Goal: Communication & Community: Connect with others

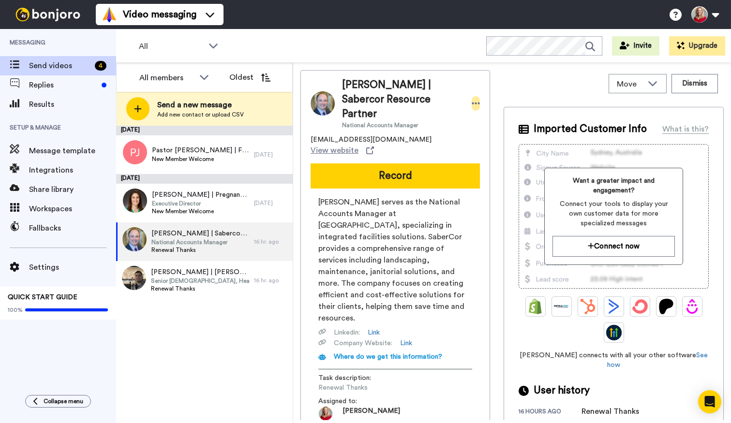
click at [472, 99] on icon at bounding box center [476, 104] width 9 height 10
click at [512, 153] on li "Dismiss" at bounding box center [503, 154] width 70 height 14
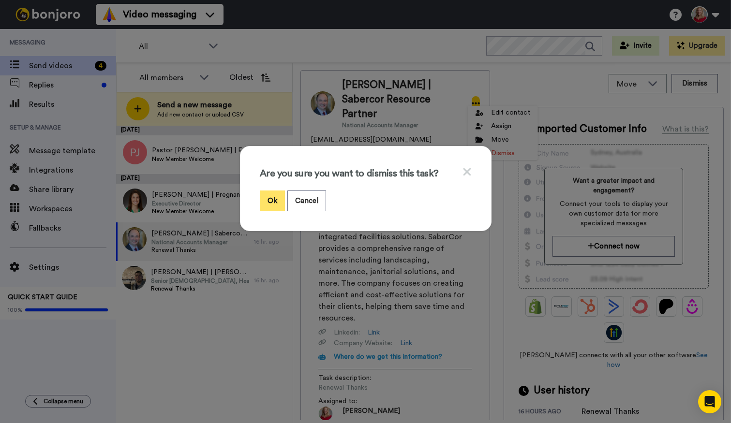
click at [270, 200] on button "Ok" at bounding box center [272, 201] width 25 height 21
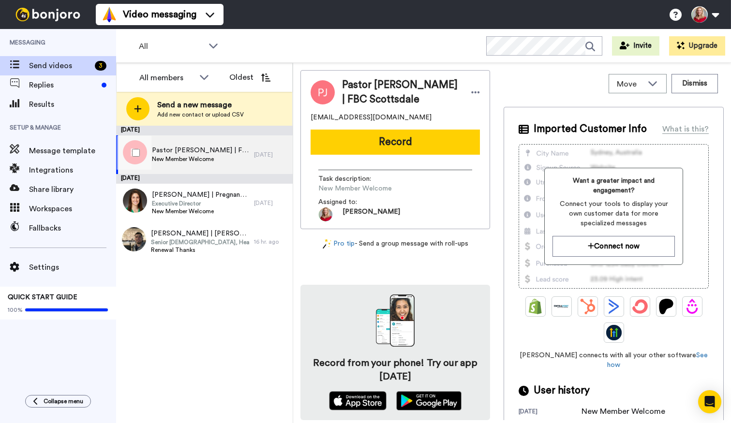
click at [173, 159] on span "New Member Welcome" at bounding box center [200, 159] width 97 height 8
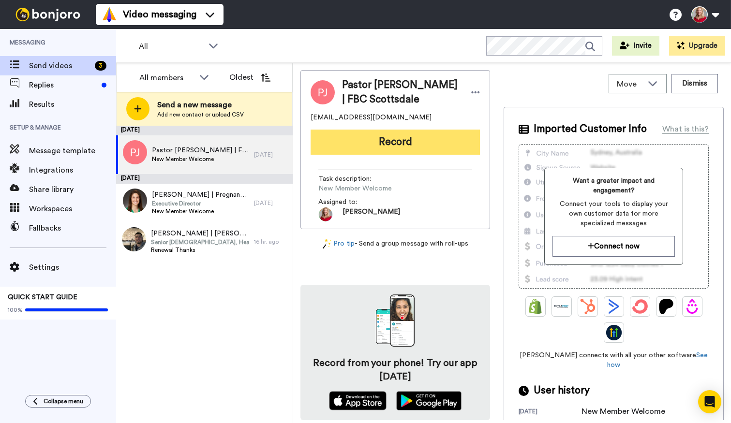
click at [408, 144] on button "Record" at bounding box center [395, 142] width 169 height 25
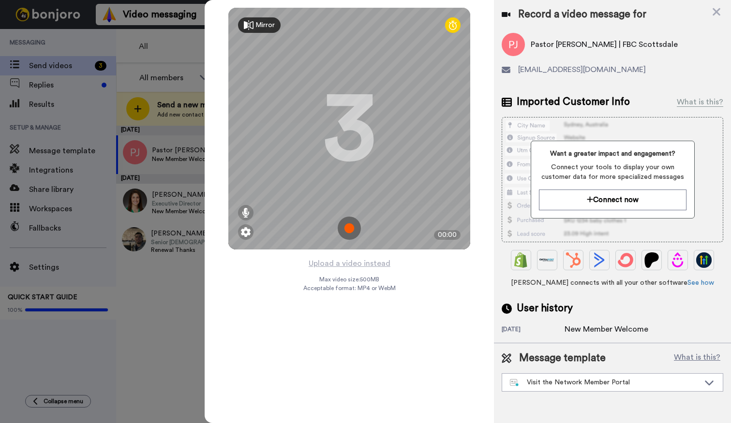
click at [347, 230] on img at bounding box center [349, 228] width 23 height 23
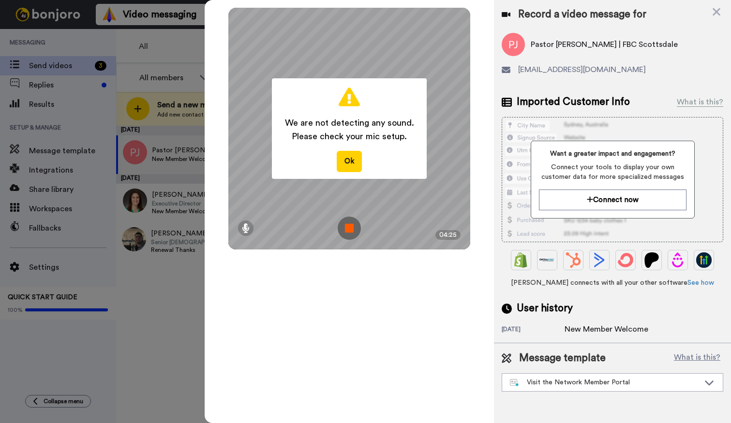
click at [347, 229] on img at bounding box center [349, 228] width 23 height 23
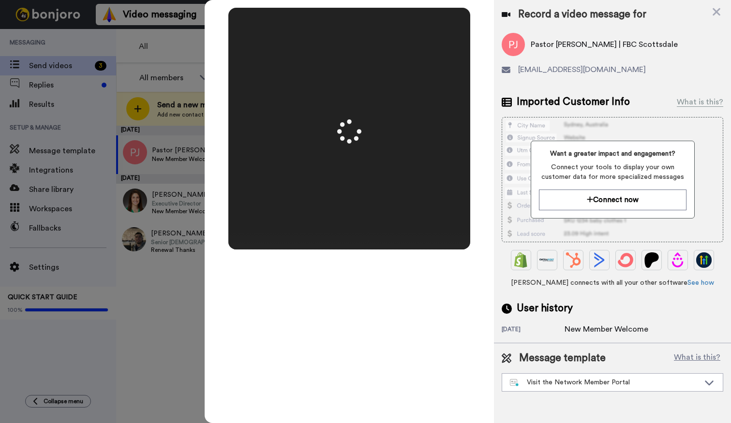
click at [347, 229] on div at bounding box center [349, 129] width 242 height 242
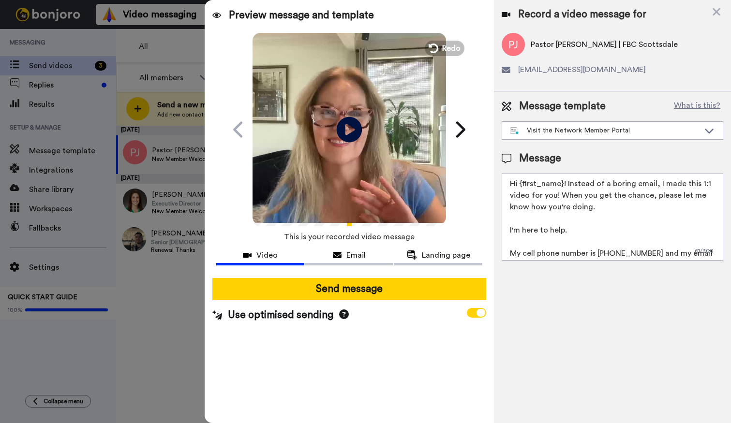
click at [347, 122] on icon at bounding box center [350, 130] width 26 height 26
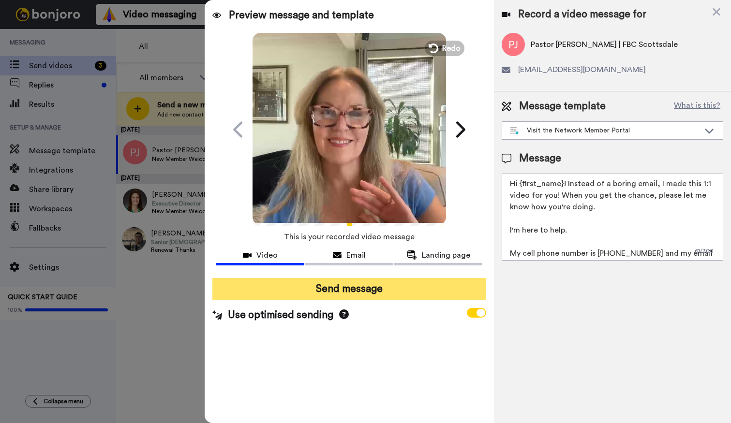
click at [345, 291] on button "Send message" at bounding box center [349, 289] width 274 height 22
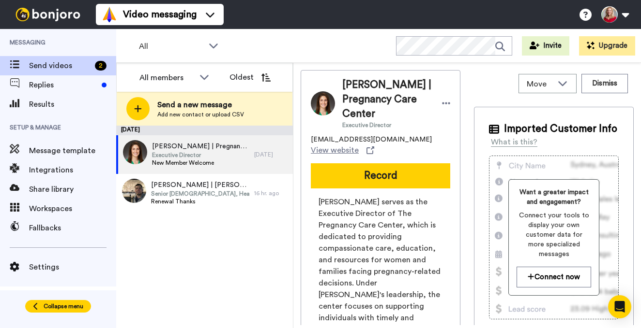
click at [60, 306] on span "Collapse menu" at bounding box center [64, 307] width 40 height 8
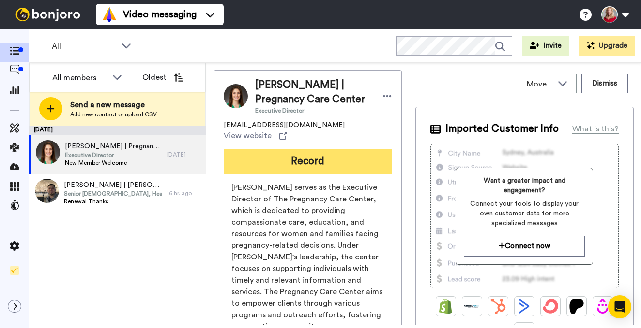
click at [296, 163] on button "Record" at bounding box center [308, 161] width 168 height 25
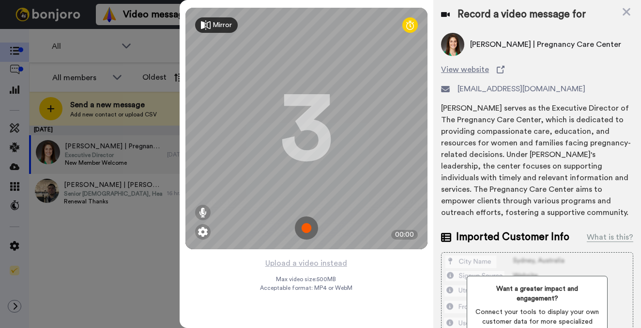
click at [304, 225] on img at bounding box center [306, 228] width 23 height 23
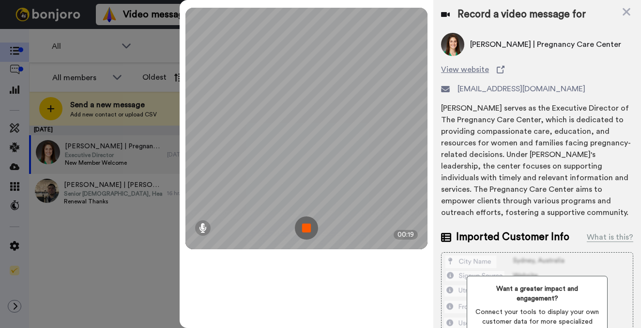
click at [307, 230] on img at bounding box center [306, 228] width 23 height 23
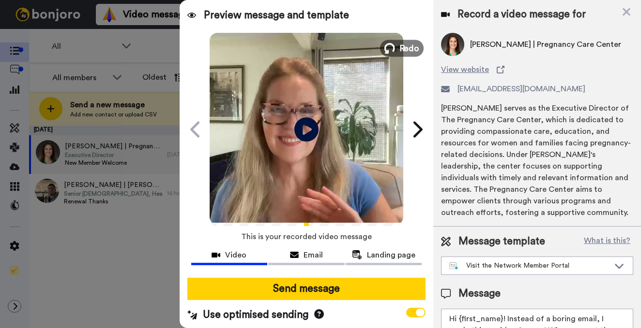
click at [403, 43] on span "Redo" at bounding box center [409, 48] width 20 height 13
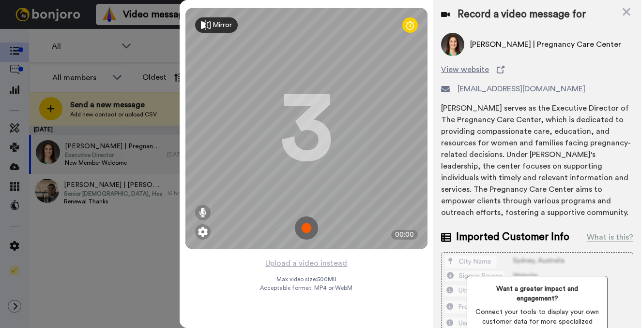
click at [305, 230] on img at bounding box center [306, 228] width 23 height 23
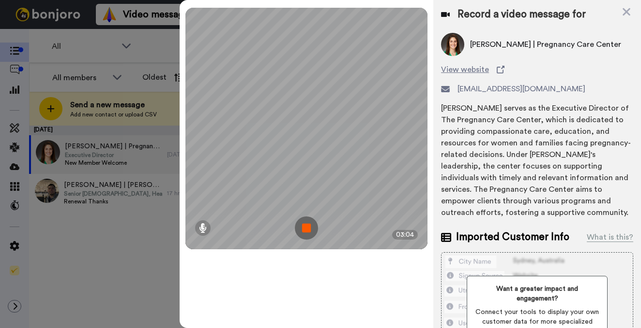
click at [303, 230] on img at bounding box center [306, 228] width 23 height 23
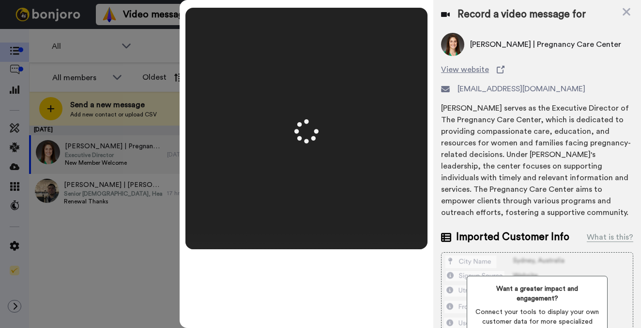
click at [303, 230] on div at bounding box center [306, 129] width 242 height 242
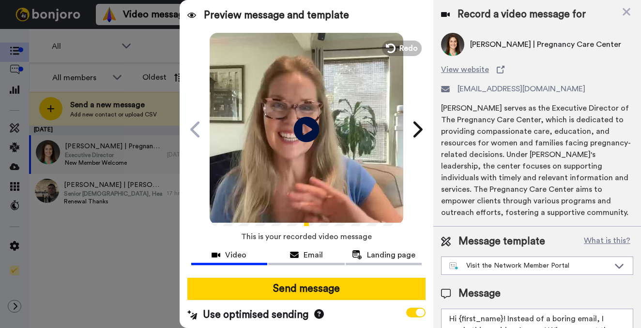
click at [305, 133] on icon at bounding box center [307, 130] width 26 height 26
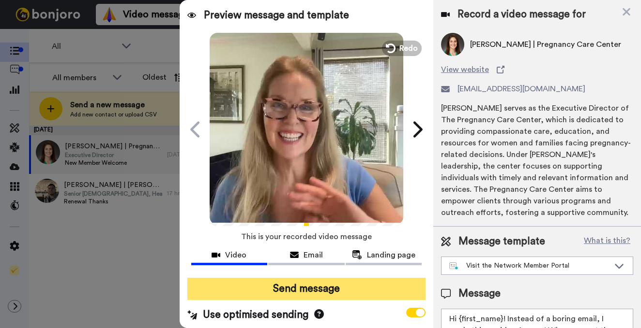
click at [332, 288] on button "Send message" at bounding box center [306, 289] width 238 height 22
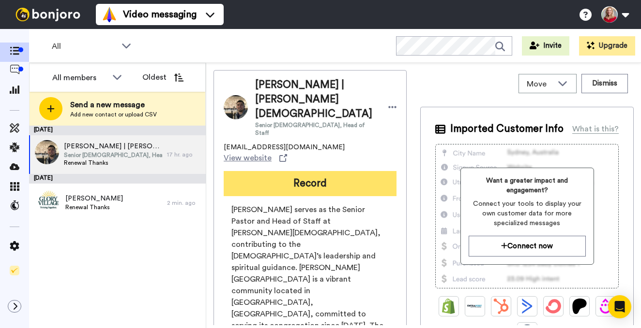
click at [306, 171] on button "Record" at bounding box center [310, 183] width 173 height 25
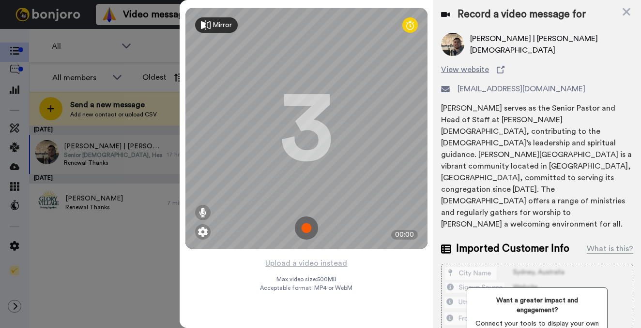
click at [309, 228] on img at bounding box center [306, 228] width 23 height 23
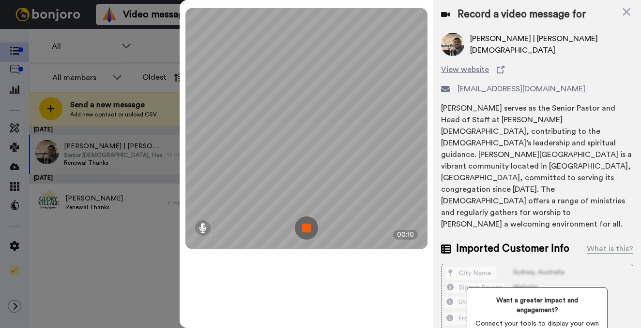
click at [305, 228] on img at bounding box center [306, 228] width 23 height 23
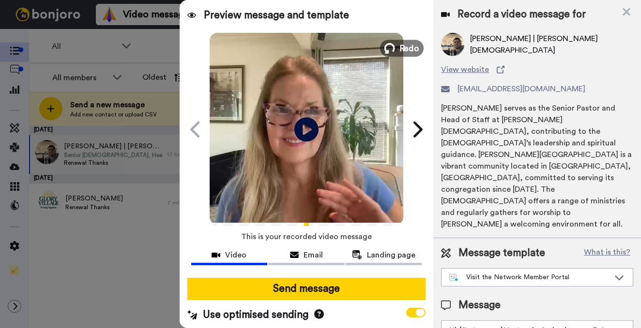
click at [399, 51] on span "Redo" at bounding box center [409, 48] width 20 height 13
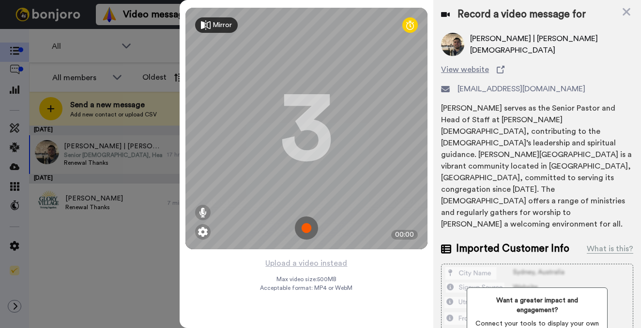
click at [305, 226] on img at bounding box center [306, 228] width 23 height 23
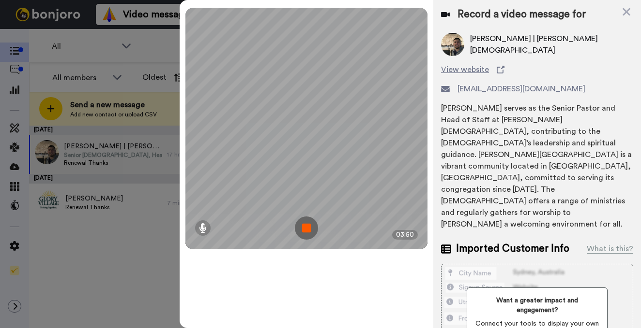
click at [306, 230] on img at bounding box center [306, 228] width 23 height 23
click at [306, 230] on div at bounding box center [306, 129] width 242 height 242
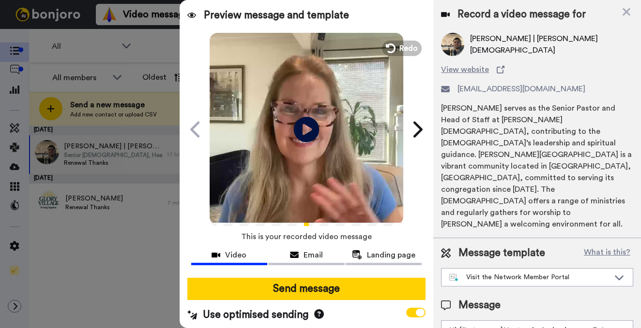
click at [300, 127] on icon "Play/Pause" at bounding box center [307, 129] width 26 height 46
click at [391, 47] on button "Redo" at bounding box center [402, 48] width 44 height 17
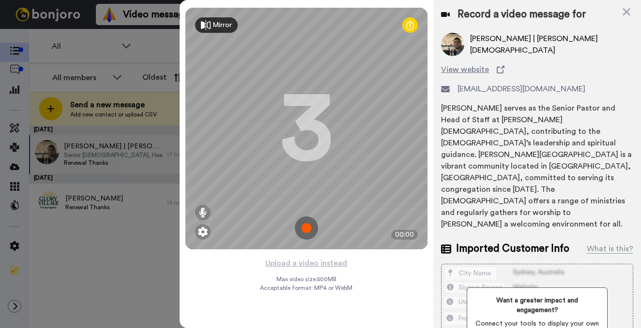
click at [303, 228] on img at bounding box center [306, 228] width 23 height 23
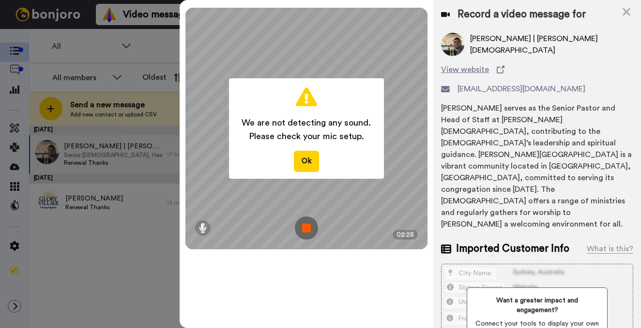
click at [306, 228] on img at bounding box center [306, 228] width 23 height 23
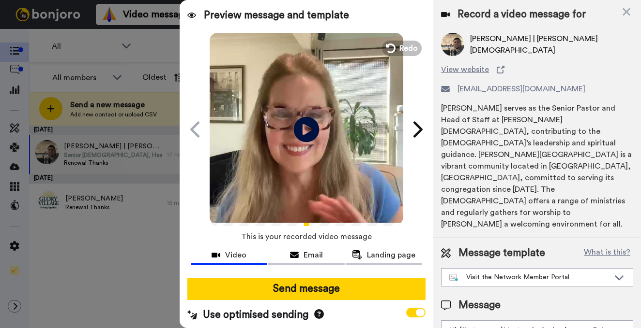
click at [307, 130] on icon "Play/Pause" at bounding box center [307, 129] width 26 height 46
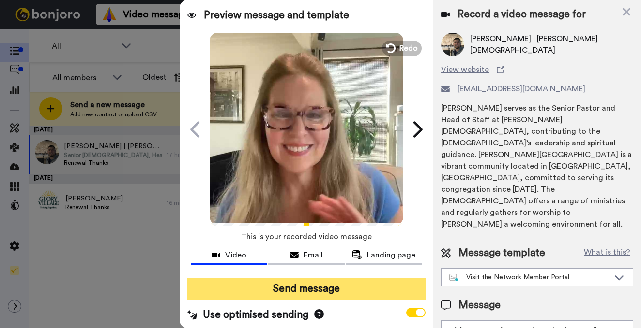
click at [296, 286] on button "Send message" at bounding box center [306, 289] width 238 height 22
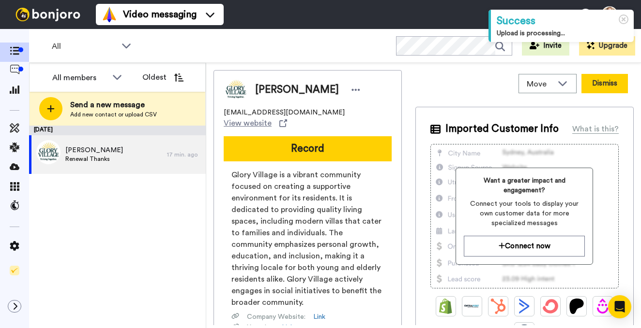
click at [592, 83] on button "Dismiss" at bounding box center [604, 83] width 46 height 19
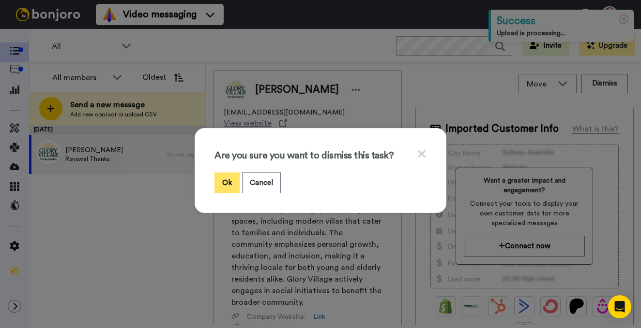
click at [218, 180] on button "Ok" at bounding box center [226, 183] width 25 height 21
